Goal: Task Accomplishment & Management: Manage account settings

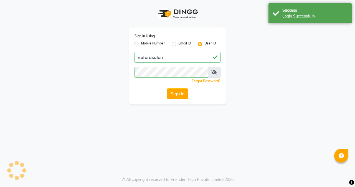
click at [289, 15] on div "Login Successfully." at bounding box center [315, 16] width 65 height 6
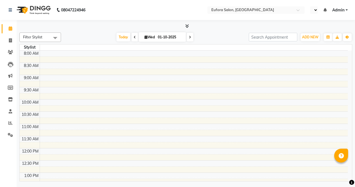
select select "en"
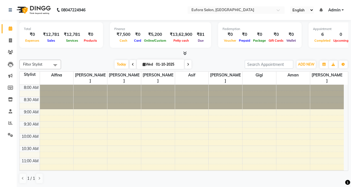
click at [296, 78] on span "Aman" at bounding box center [294, 75] width 34 height 7
click at [10, 41] on icon at bounding box center [10, 40] width 3 height 4
select select "service"
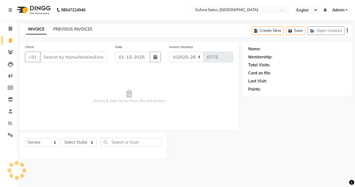
click at [57, 30] on link "PREVIOUS INVOICES" at bounding box center [72, 29] width 39 height 5
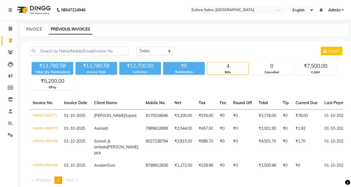
click at [341, 8] on span "Admin" at bounding box center [335, 10] width 12 height 6
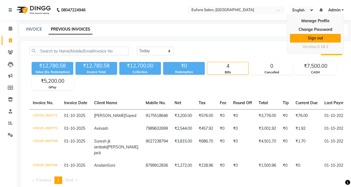
click at [320, 39] on link "Sign out" at bounding box center [315, 38] width 51 height 9
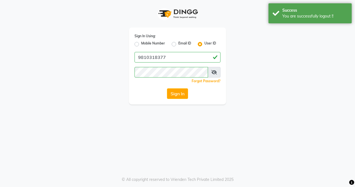
click at [141, 45] on label "Mobile Number" at bounding box center [153, 44] width 24 height 7
click at [141, 44] on input "Mobile Number" at bounding box center [143, 43] width 4 height 4
radio input "true"
radio input "false"
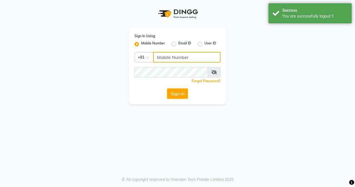
click at [164, 53] on input "Username" at bounding box center [186, 57] width 67 height 11
type input "9810318377"
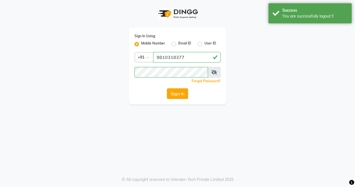
click at [181, 99] on button "Sign In" at bounding box center [177, 93] width 21 height 11
